Goal: Navigation & Orientation: Find specific page/section

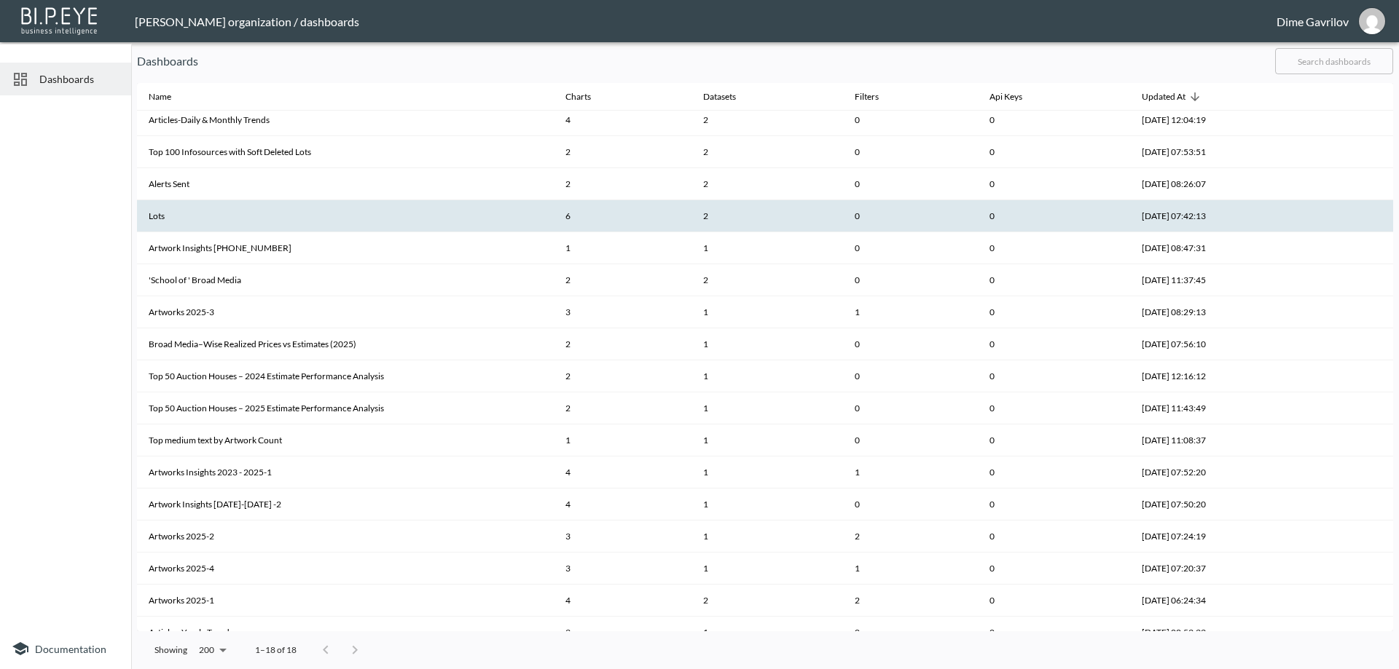
scroll to position [56, 0]
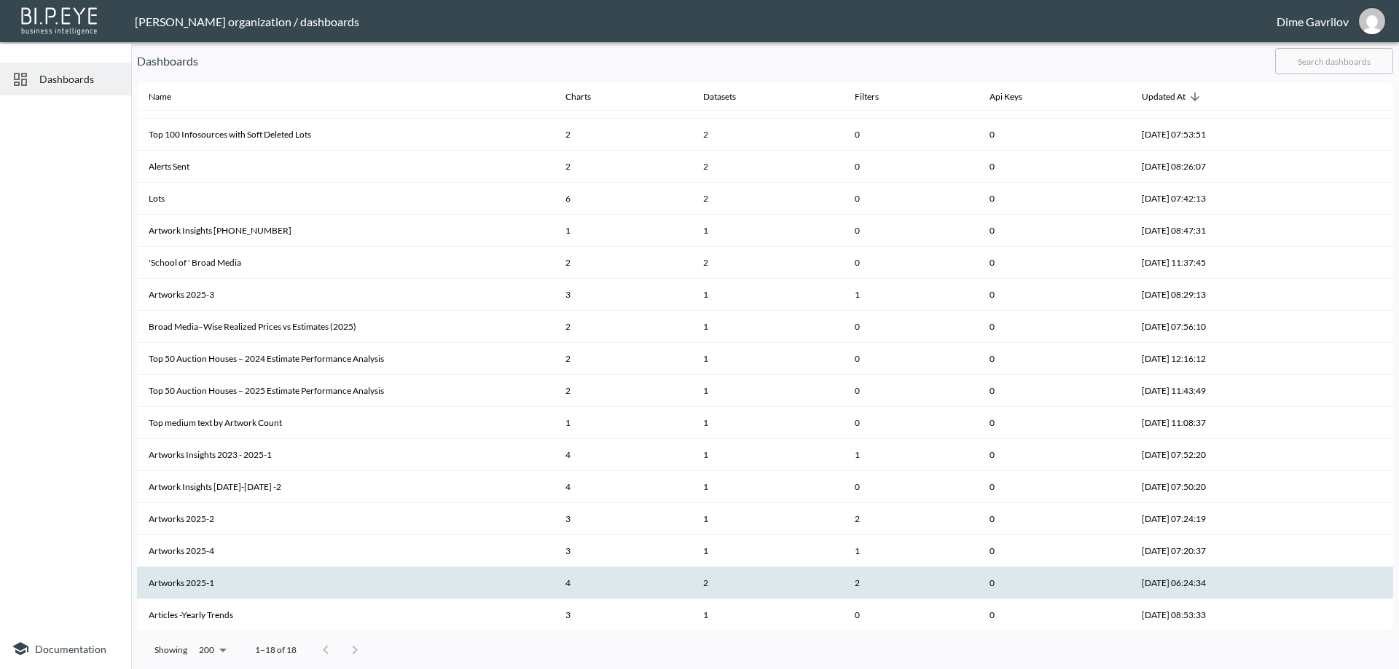
click at [389, 581] on th "Artworks 2025-1" at bounding box center [345, 583] width 417 height 32
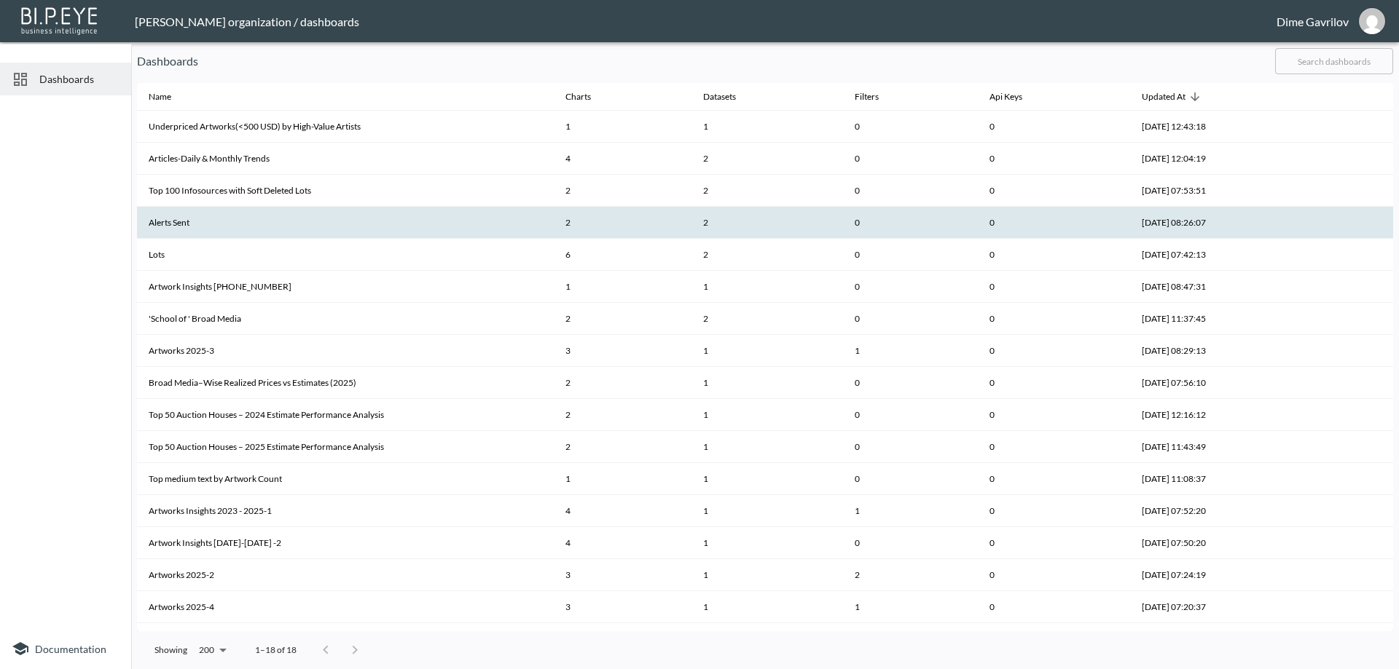
click at [282, 221] on th "Alerts Sent" at bounding box center [345, 223] width 417 height 32
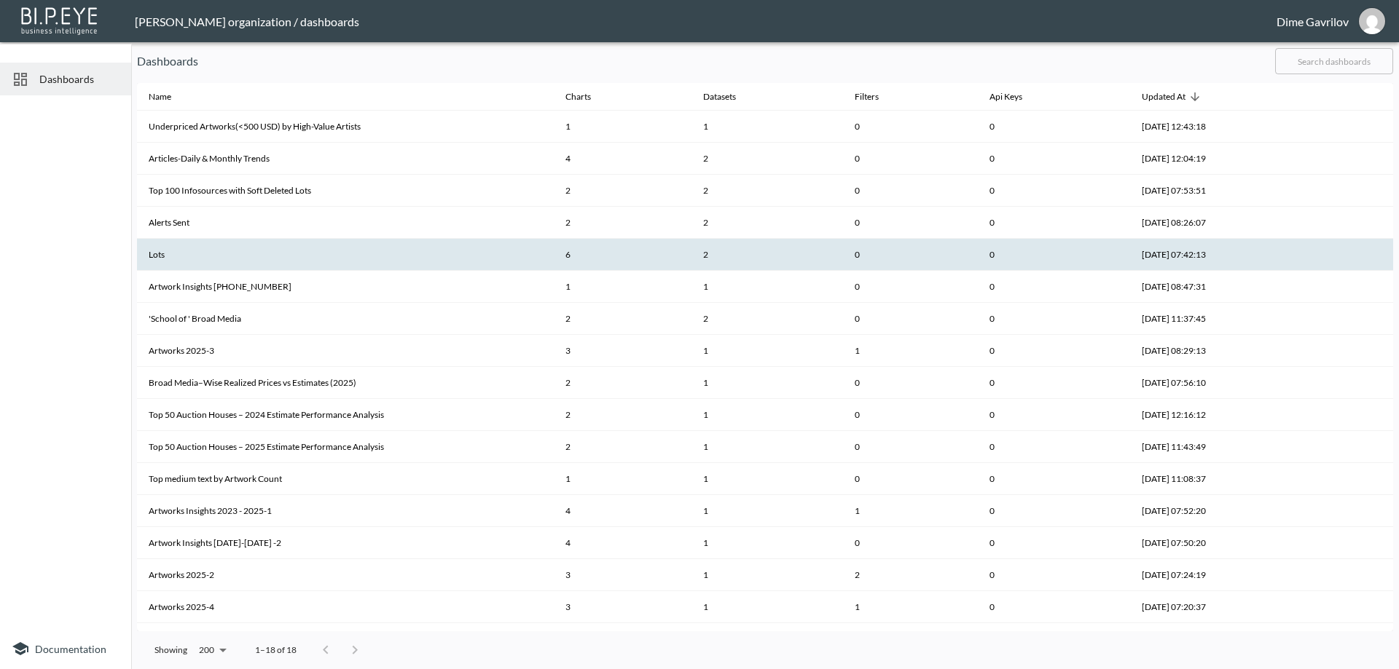
click at [363, 251] on th "Lots" at bounding box center [345, 255] width 417 height 32
